Goal: Information Seeking & Learning: Learn about a topic

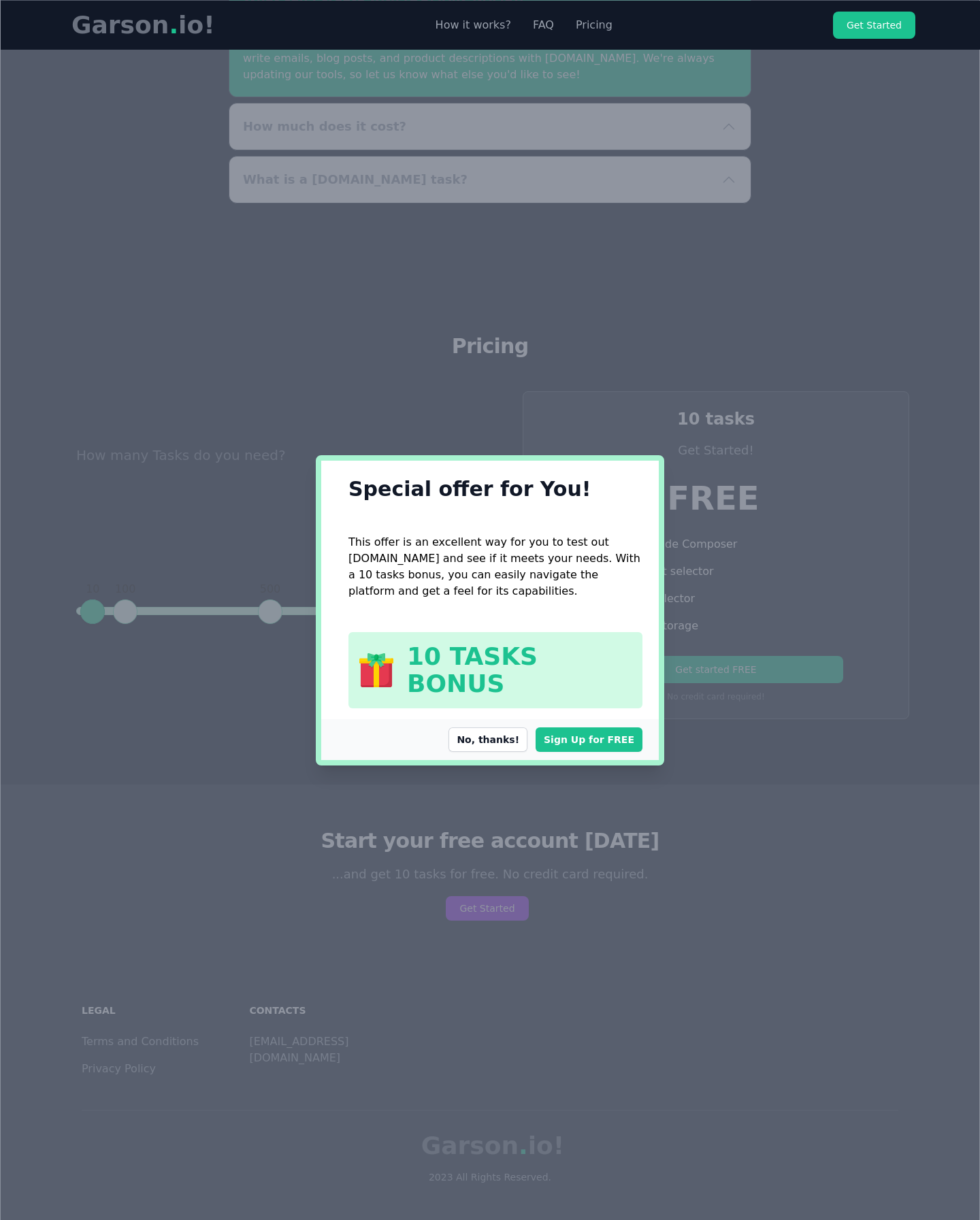
scroll to position [4104, 0]
